Goal: Information Seeking & Learning: Get advice/opinions

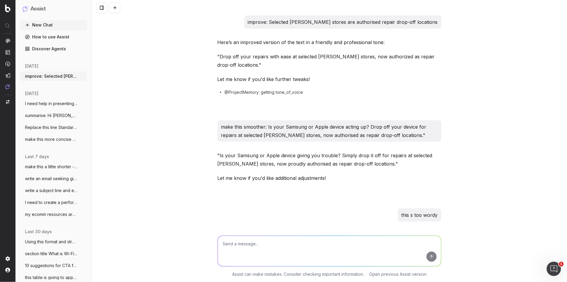
scroll to position [1801, 0]
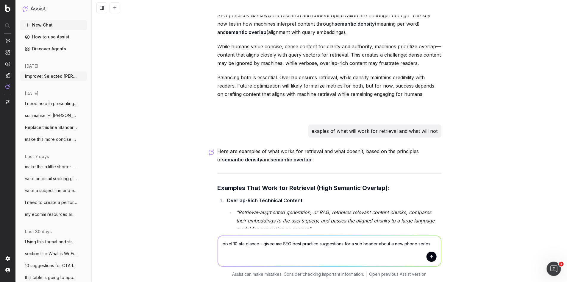
drag, startPoint x: 394, startPoint y: 244, endPoint x: 389, endPoint y: 243, distance: 4.9
click at [390, 241] on textarea "pixel 10 ata glance - givee me SEO best practice suggestions for a sub header a…" at bounding box center [329, 251] width 223 height 30
click at [389, 243] on textarea "pixel 10 ata glance - givee me SEO best practice suggestions for a sub header a…" at bounding box center [329, 251] width 223 height 30
drag, startPoint x: 383, startPoint y: 244, endPoint x: 377, endPoint y: 243, distance: 6.0
click at [377, 243] on textarea "pixel 10 ata glance - givee me SEO best practice suggestions for a sub header a…" at bounding box center [329, 251] width 223 height 30
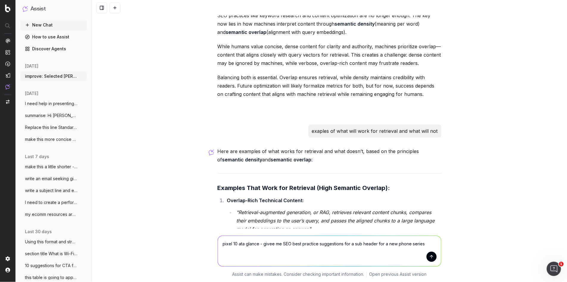
click at [430, 244] on textarea "pixel 10 ata glance - givee me SEO best practice suggestions for a sub header f…" at bounding box center [329, 251] width 223 height 30
type textarea "pixel 10 ata glance - givee me SEO best practice suggestions for a sub header f…"
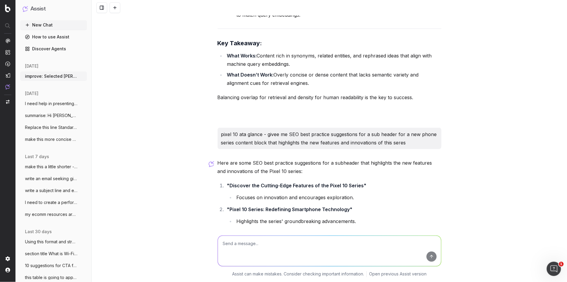
scroll to position [2315, 0]
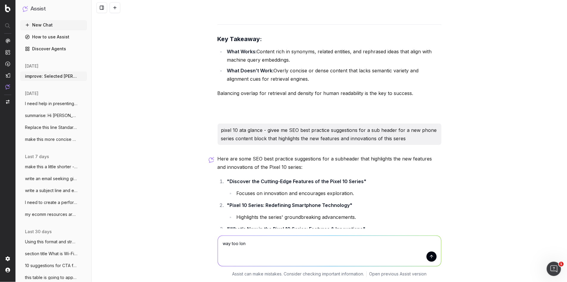
type textarea "way too long"
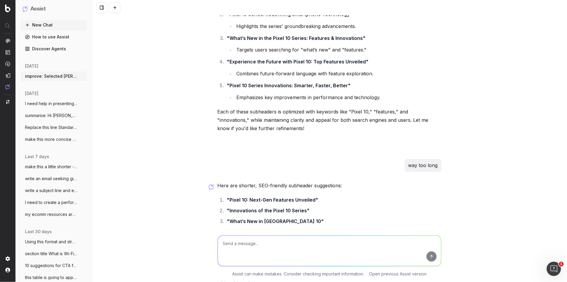
scroll to position [2507, 0]
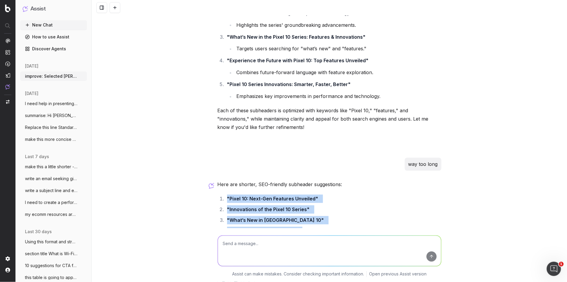
drag, startPoint x: 349, startPoint y: 222, endPoint x: 224, endPoint y: 172, distance: 134.9
click at [225, 180] on div "Here are shorter, SEO-friendly subheader suggestions: "Pixel 10: Next-Gen Featu…" at bounding box center [330, 237] width 224 height 114
copy ol ""Pixel 10: Next-Gen Features Unveiled" "Innovations of the Pixel 10 Series" "Wh…"
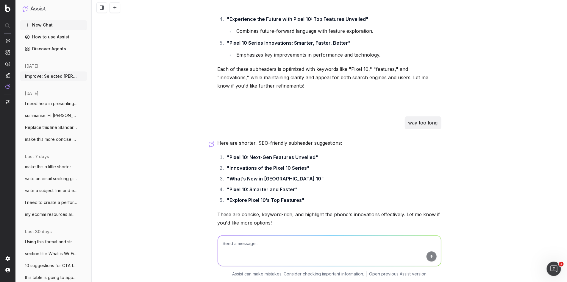
click at [257, 240] on textarea at bounding box center [329, 251] width 223 height 30
type textarea "15 more that align with search intent an seo best prcatice"
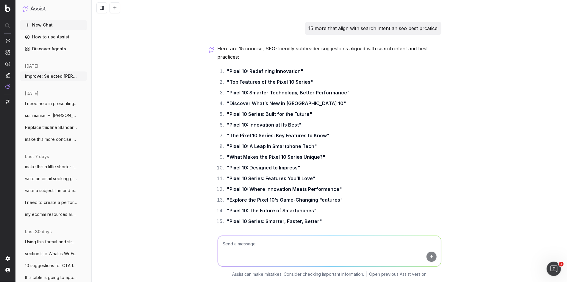
scroll to position [2782, 0]
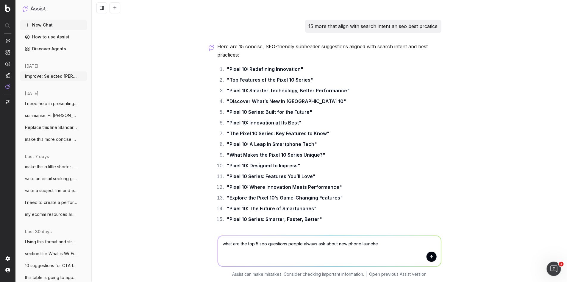
type textarea "what are the top 5 seo questions people always ask about new phone launches"
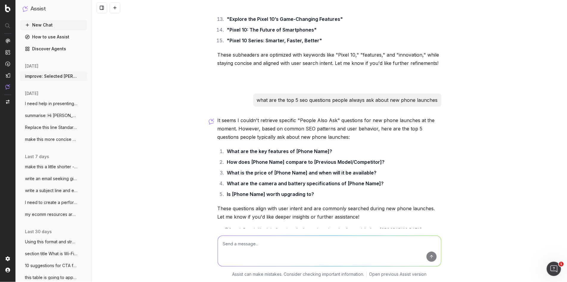
scroll to position [2964, 0]
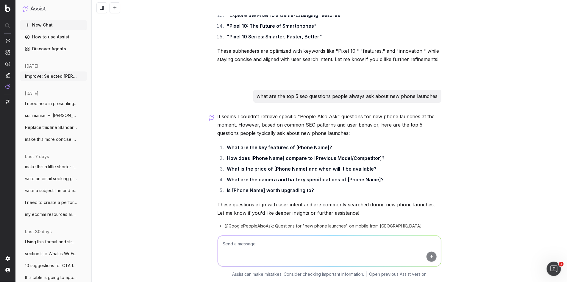
click at [249, 249] on textarea at bounding box center [329, 251] width 223 height 30
type textarea "hmmm okay now write some header ideas based on this"
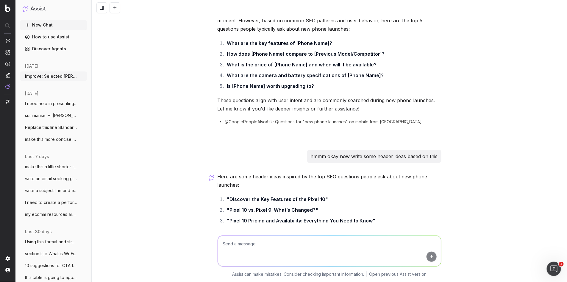
scroll to position [3110, 0]
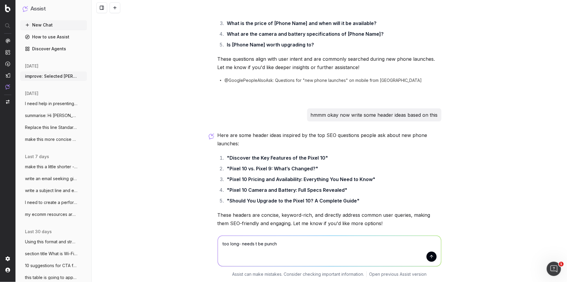
type textarea "too long- needs t be punchy"
paste textarea "What’s new in [GEOGRAPHIC_DATA] 10"
type textarea "jazz this up: What’s new in [GEOGRAPHIC_DATA] 10"
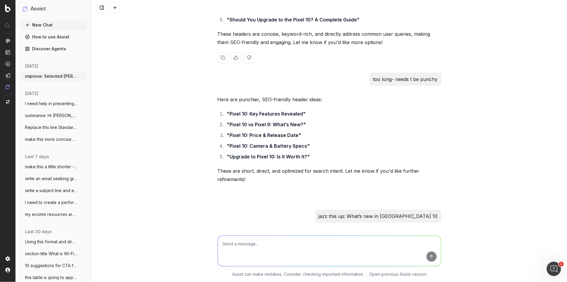
scroll to position [3303, 0]
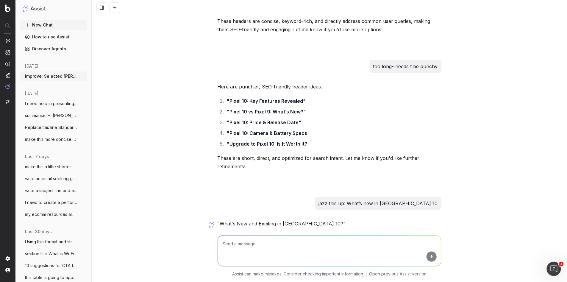
click at [302, 219] on p ""What's New and Exciting in [GEOGRAPHIC_DATA] 10?"" at bounding box center [330, 223] width 224 height 8
drag, startPoint x: 301, startPoint y: 197, endPoint x: 220, endPoint y: 198, distance: 81.6
click at [220, 219] on p ""What's New and Exciting in [GEOGRAPHIC_DATA] 10?"" at bounding box center [330, 223] width 224 height 8
drag, startPoint x: 249, startPoint y: 249, endPoint x: 243, endPoint y: 249, distance: 6.3
click at [247, 249] on textarea at bounding box center [329, 251] width 223 height 30
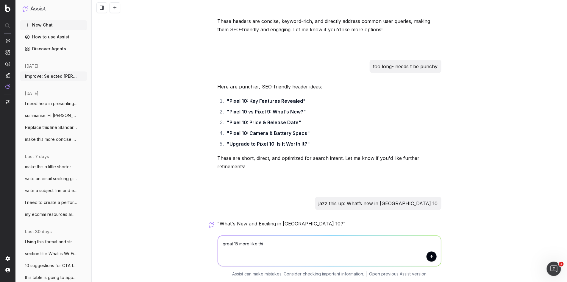
type textarea "great 15 more like this"
drag, startPoint x: 301, startPoint y: 198, endPoint x: 221, endPoint y: 197, distance: 79.8
click at [221, 219] on p ""What's New and Exciting in [GEOGRAPHIC_DATA] 10?"" at bounding box center [330, 223] width 224 height 8
copy p "What's New and Exciting in [GEOGRAPHIC_DATA] 10?"
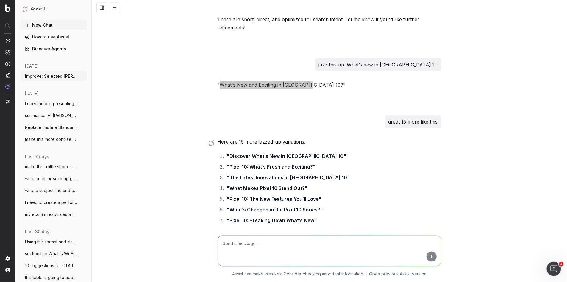
scroll to position [3499, 0]
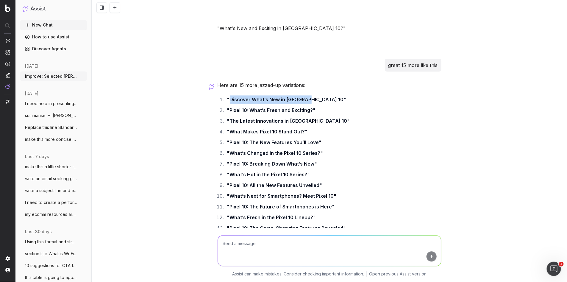
drag, startPoint x: 302, startPoint y: 74, endPoint x: 231, endPoint y: 75, distance: 70.5
click at [231, 97] on strong ""Discover What’s New in [GEOGRAPHIC_DATA] 10"" at bounding box center [286, 100] width 119 height 6
copy strong "Discover What’s New in [GEOGRAPHIC_DATA] 10"
click at [373, 145] on ol ""Discover What’s New in Pixel 10" "Pixel 10: What’s Fresh and Exciting?" "The L…" at bounding box center [330, 175] width 224 height 158
drag, startPoint x: 310, startPoint y: 119, endPoint x: 317, endPoint y: 117, distance: 7.1
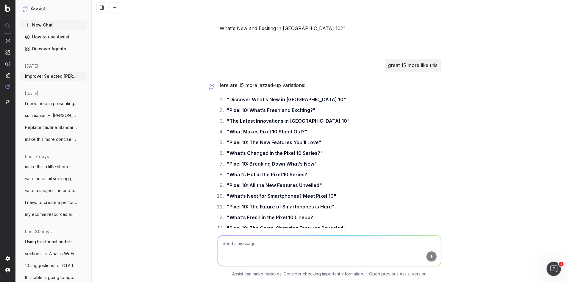
click at [311, 140] on strong ""Pixel 10: The New Features You’ll Love"" at bounding box center [274, 143] width 95 height 6
drag, startPoint x: 317, startPoint y: 116, endPoint x: 231, endPoint y: 116, distance: 86.6
click at [231, 140] on strong ""Pixel 10: The New Features You’ll Love"" at bounding box center [274, 143] width 95 height 6
copy strong "Pixel 10: The New Features You’ll Love"
